Goal: Obtain resource: Obtain resource

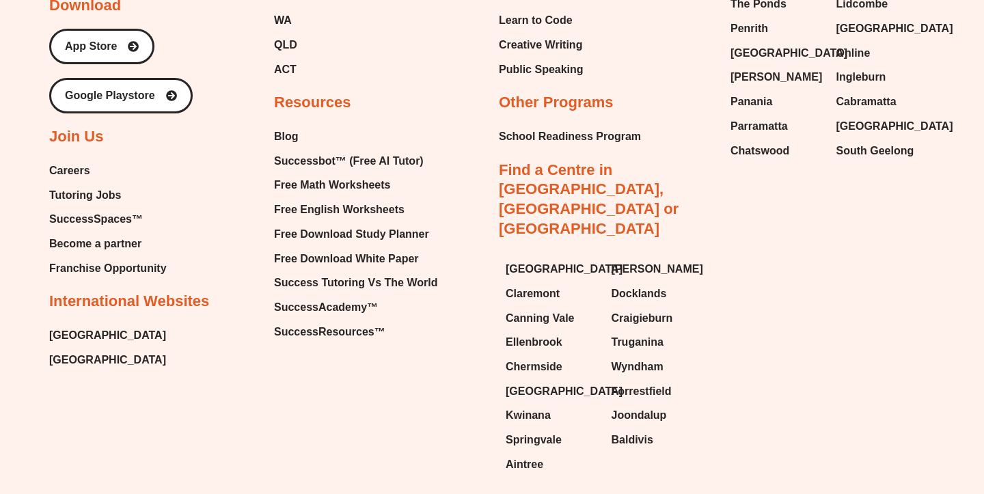
scroll to position [5883, 0]
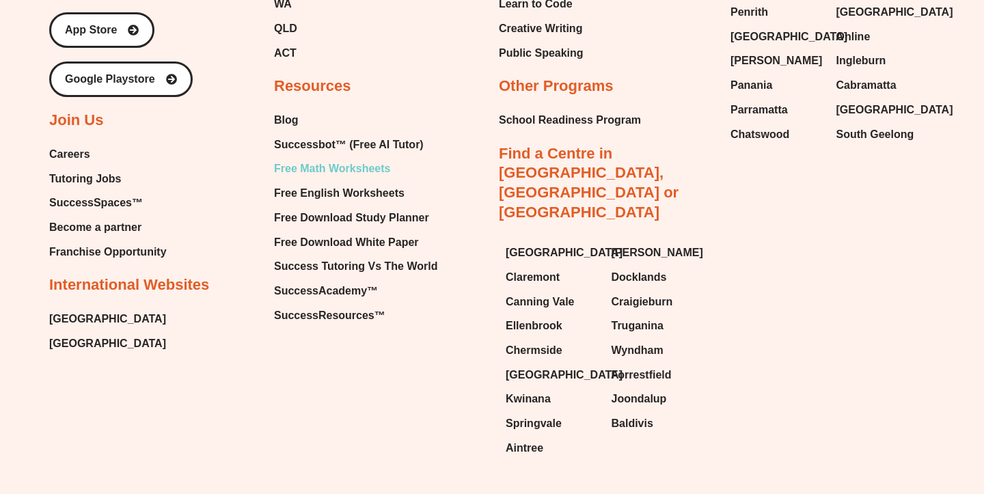
click at [348, 159] on span "Free Math Worksheets" at bounding box center [332, 169] width 116 height 20
click at [352, 183] on span "Free English Worksheets" at bounding box center [339, 193] width 131 height 20
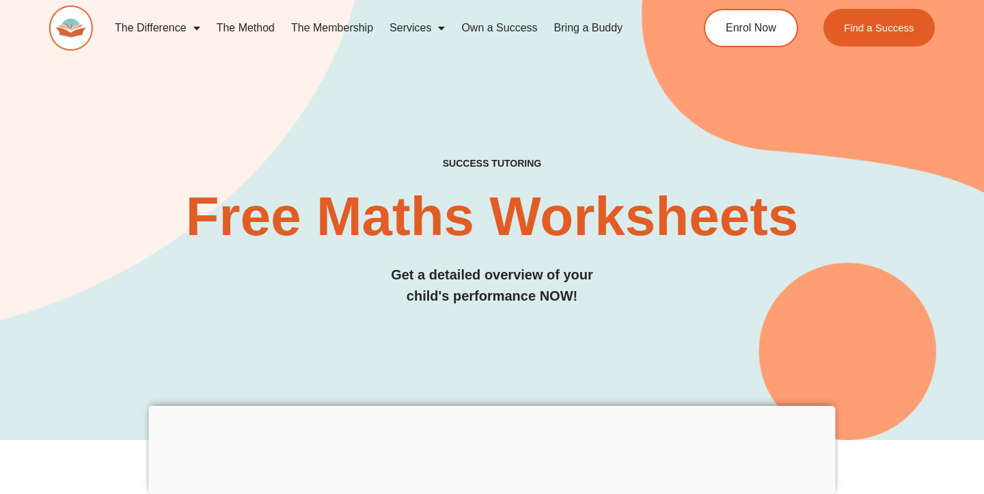
click at [486, 406] on div at bounding box center [492, 406] width 687 height 0
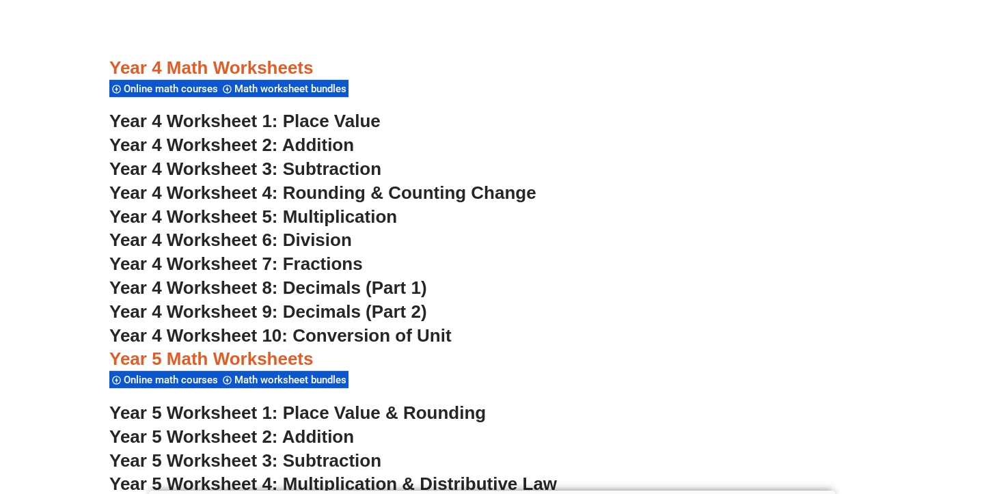
scroll to position [2549, 0]
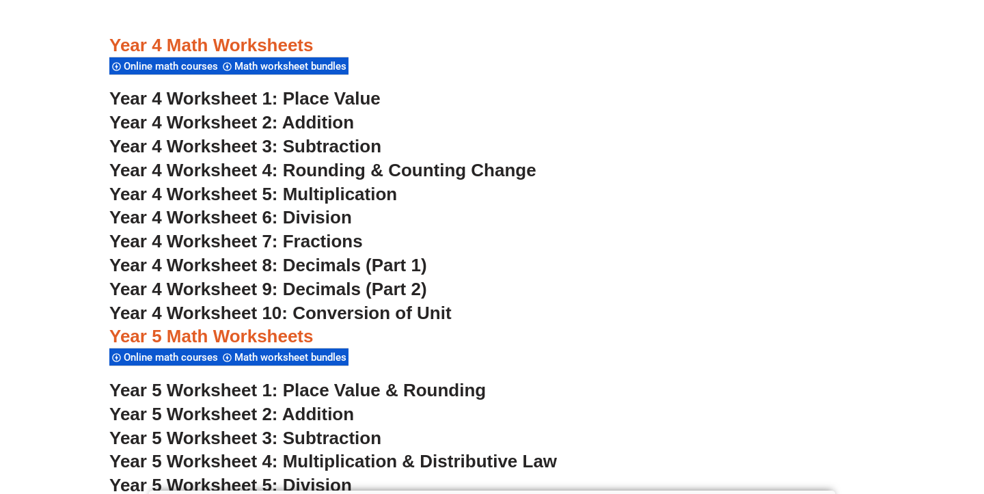
click at [348, 314] on span "Year 4 Worksheet 10: Conversion of Unit" at bounding box center [280, 313] width 342 height 20
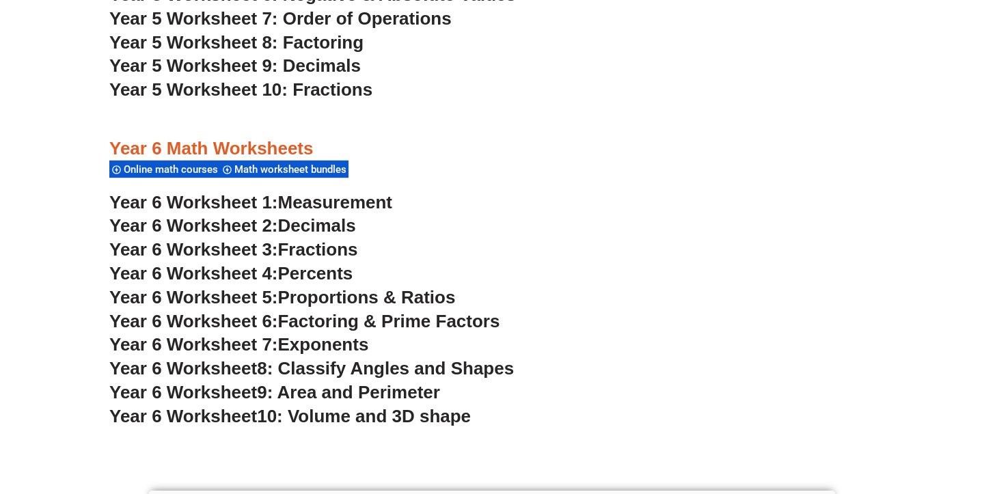
scroll to position [3066, 0]
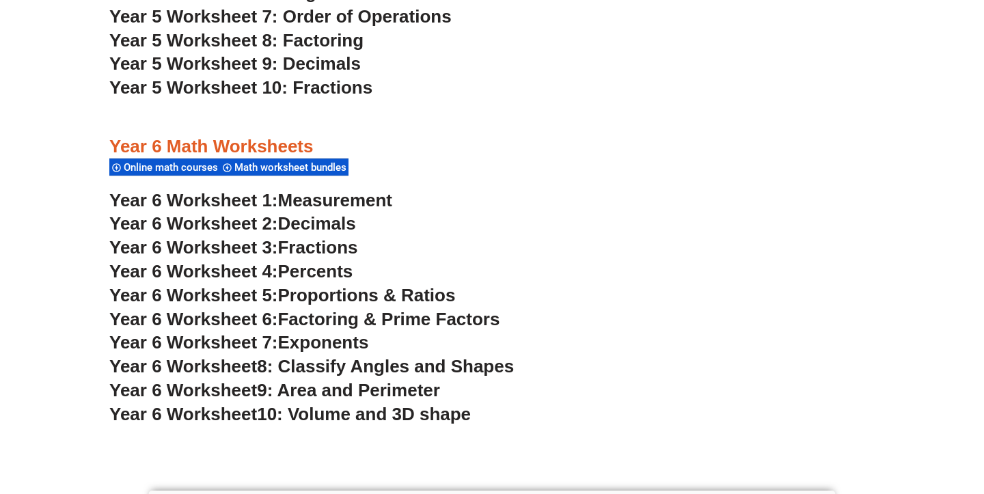
click at [400, 357] on span "8: Classify Angles and Shapes" at bounding box center [385, 366] width 257 height 20
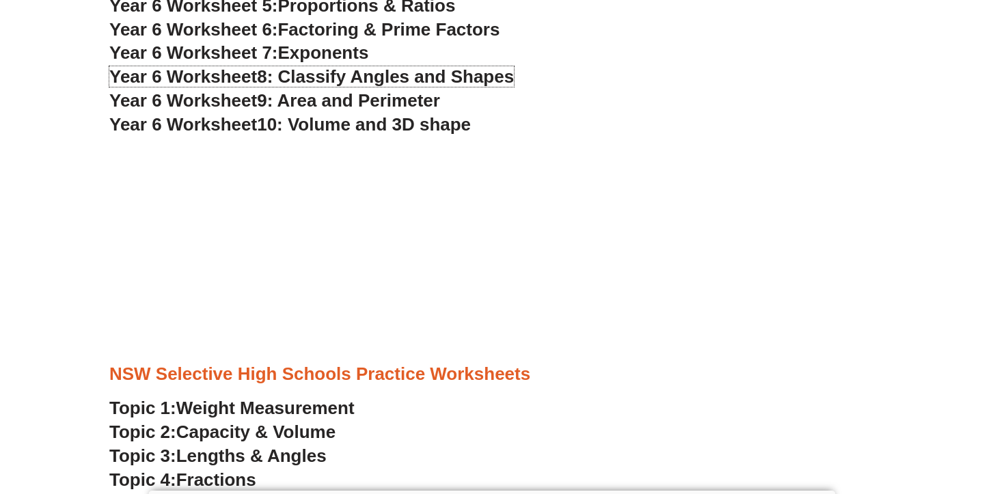
scroll to position [3354, 0]
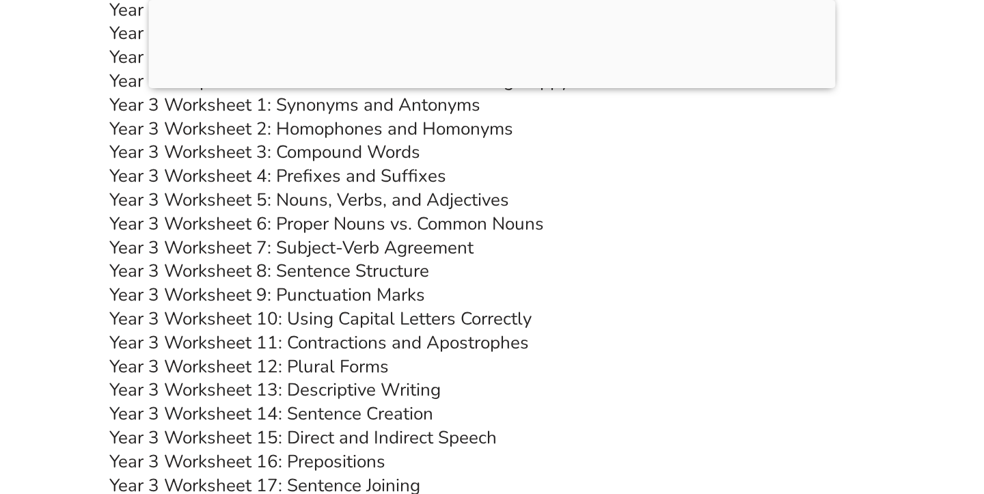
scroll to position [5086, 0]
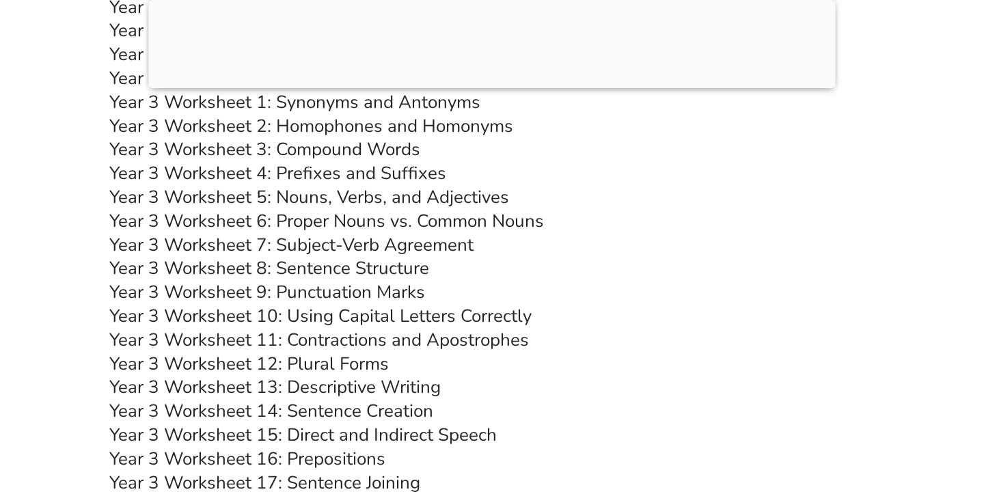
click at [277, 100] on link "Year 3 Worksheet 1: Synonyms and Antonyms" at bounding box center [294, 102] width 371 height 24
click at [361, 169] on link "Year 3 Worksheet 4: Prefixes and Suffixes" at bounding box center [277, 173] width 337 height 24
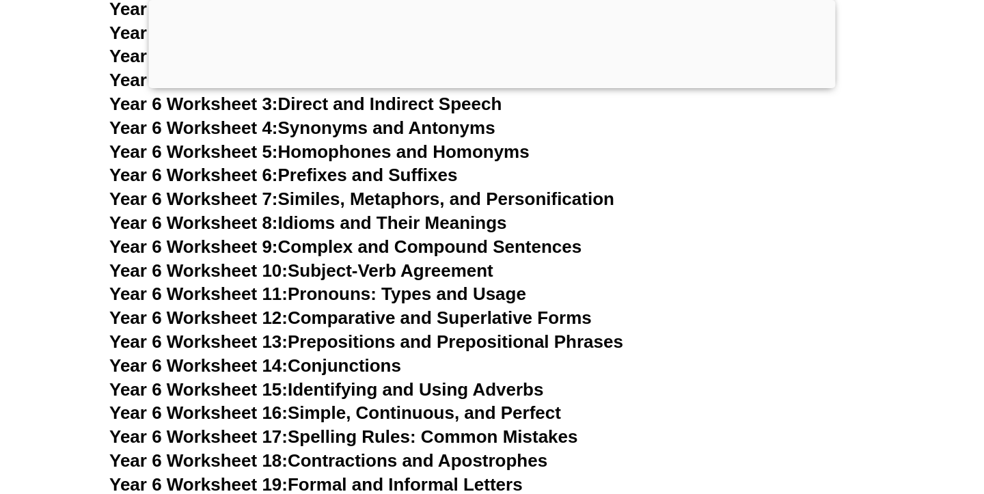
scroll to position [8109, 0]
click at [441, 332] on link "Year 6 Worksheet 13: Prepositions and Prepositional Phrases" at bounding box center [366, 342] width 514 height 20
